Goal: Task Accomplishment & Management: Use online tool/utility

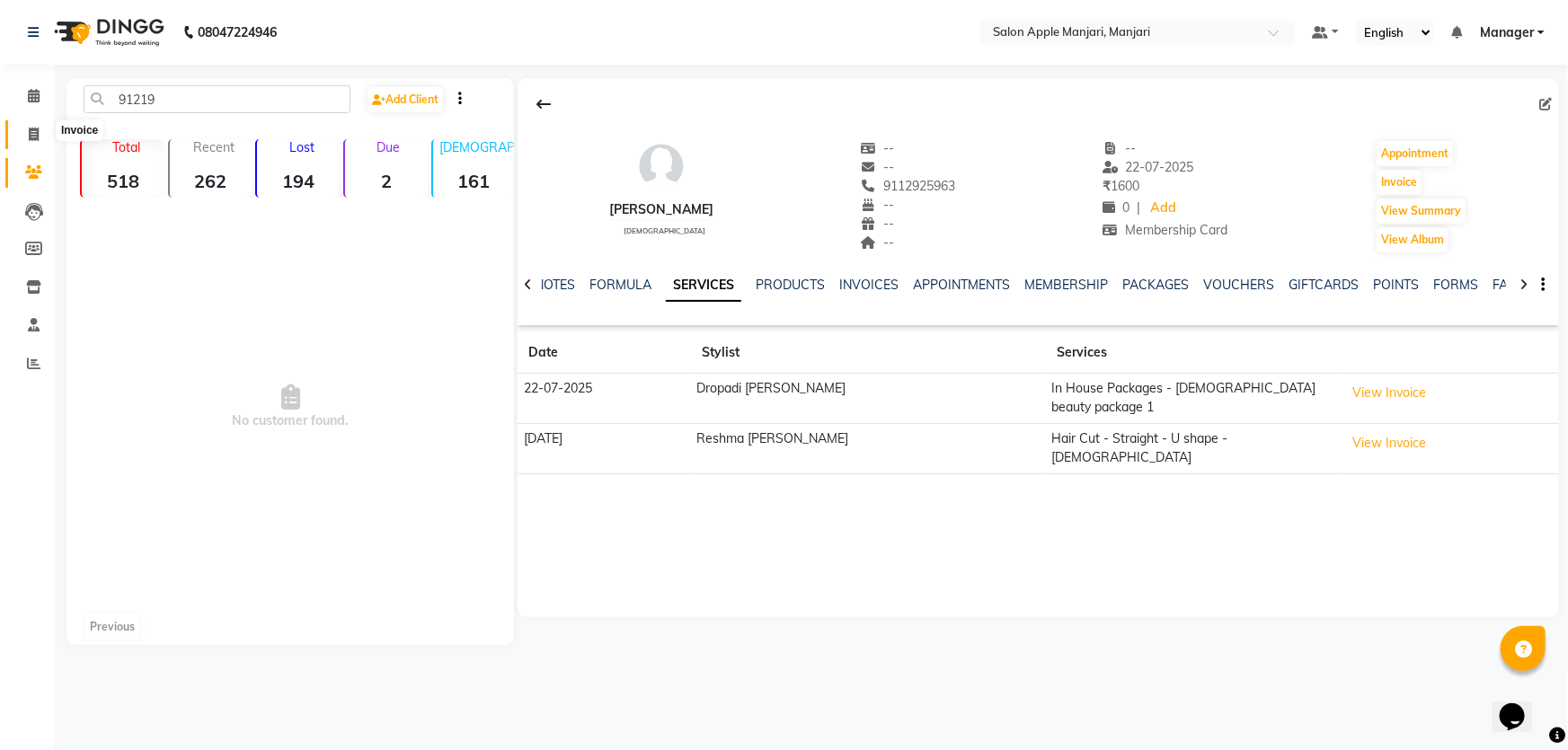
click at [32, 127] on icon at bounding box center [33, 134] width 10 height 14
select select "service"
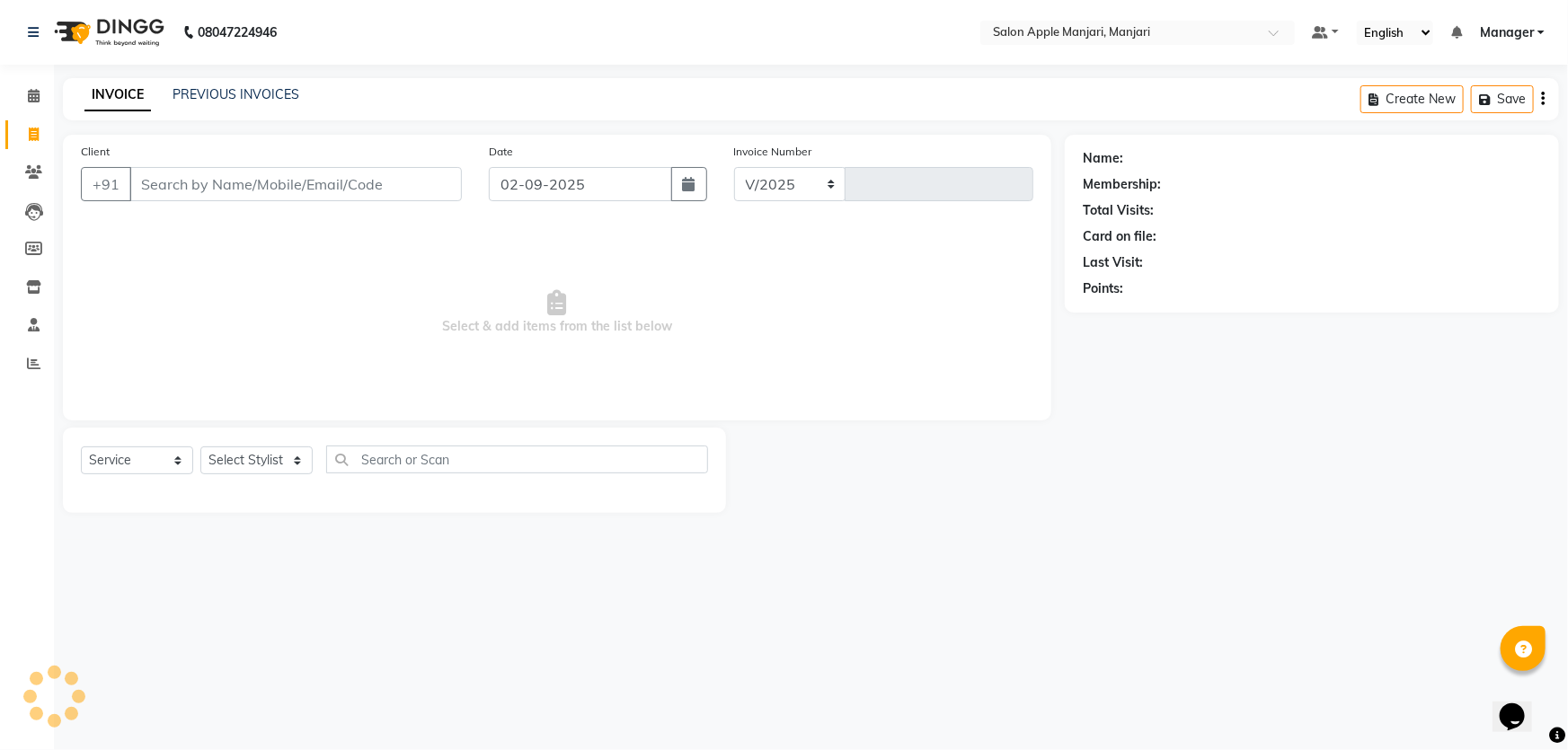
select select "8088"
type input "0727"
click at [27, 169] on icon at bounding box center [33, 172] width 17 height 14
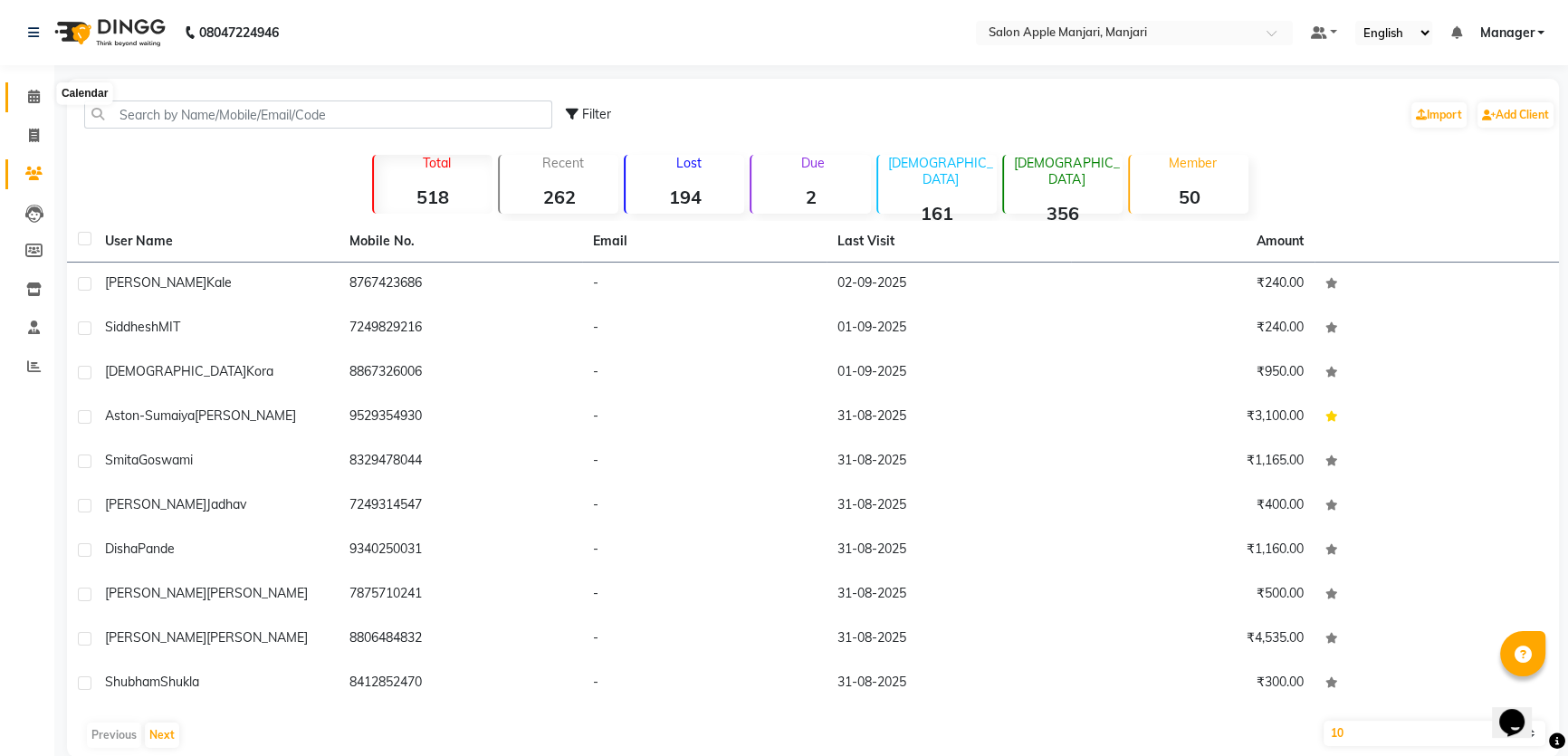
click at [32, 99] on icon at bounding box center [34, 97] width 12 height 14
